Goal: Find specific page/section: Find specific page/section

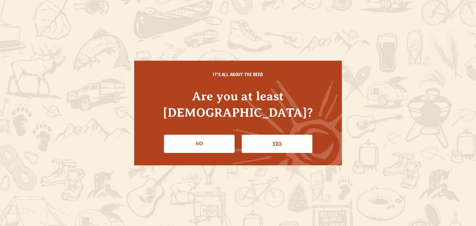
click at [286, 136] on link "Yes" at bounding box center [277, 144] width 71 height 18
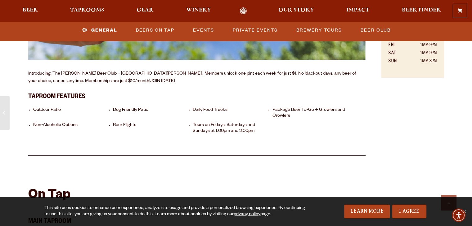
scroll to position [473, 0]
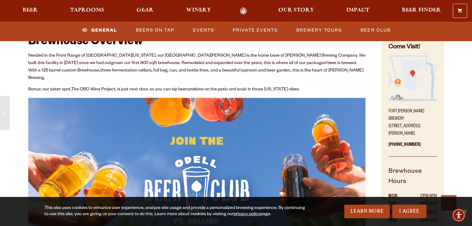
scroll to position [349, 0]
